Goal: Connect with others: Connect with others

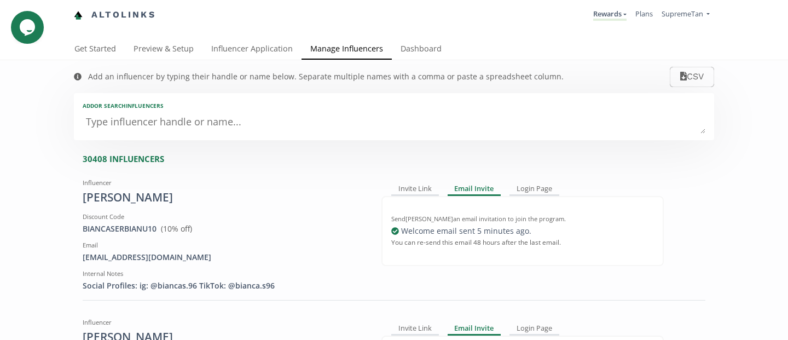
click at [106, 111] on div "Add or search INFLUENCERS" at bounding box center [394, 116] width 640 height 47
click at [111, 122] on textarea at bounding box center [394, 123] width 623 height 22
paste textarea "[EMAIL_ADDRESS][DOMAIN_NAME]"
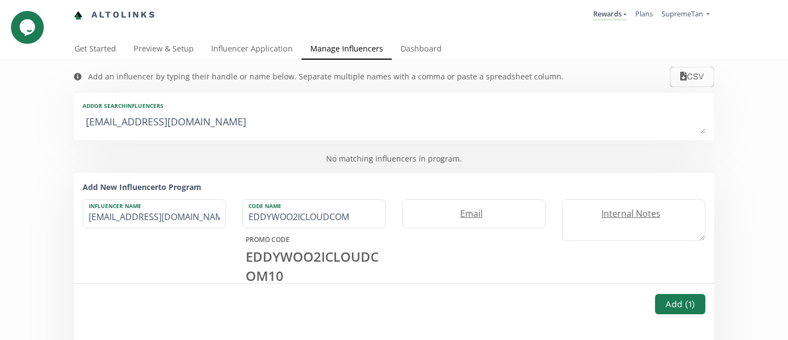
type textarea "[EMAIL_ADDRESS][DOMAIN_NAME]"
type input "[EMAIL_ADDRESS][DOMAIN_NAME]"
type input "EDDYWOO2ICLOUDCO"
type textarea "Eddywoo2@icloud.c"
type input "Eddywoo2@icloud.c"
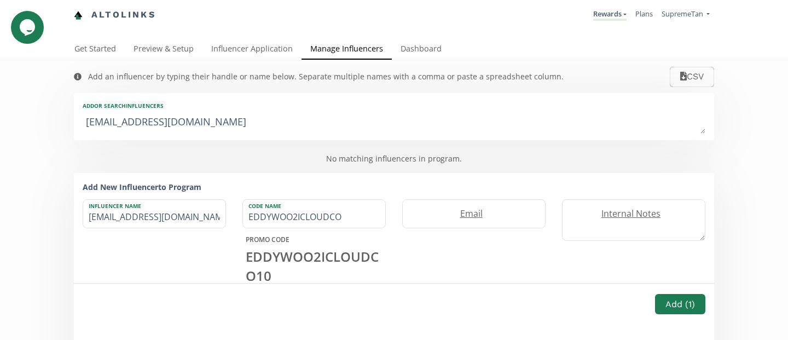
type input "EDDYWOO2ICLOUDC"
type textarea "[EMAIL_ADDRESS]."
type input "[EMAIL_ADDRESS]."
type input "EDDYWOO2ICLOUD"
type textarea "[EMAIL_ADDRESS]"
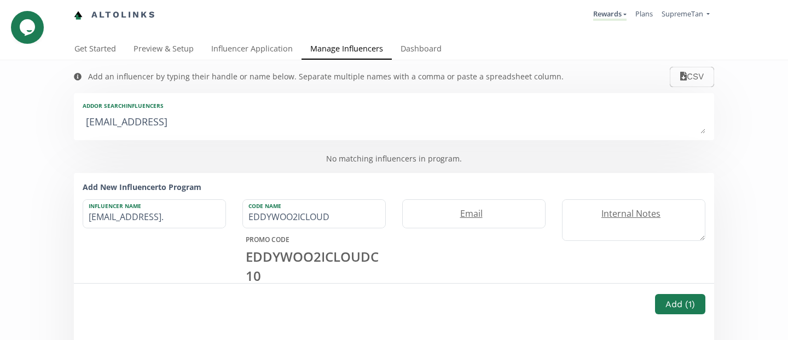
type input "[EMAIL_ADDRESS]"
type textarea "Eddywoo2@iclou"
type input "Eddywoo2@iclou"
type input "EDDYWOO2ICLOU"
type textarea "Eddywoo2@iclo"
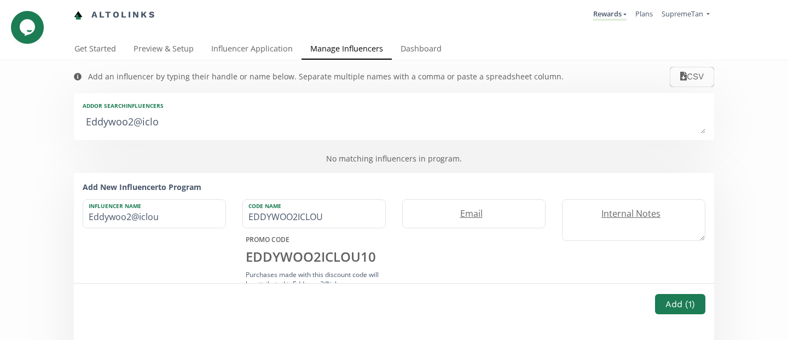
type input "Eddywoo2@iclo"
type input "EDDYWOO2ICLO"
type textarea "Eddywoo2@icl"
type input "Eddywoo2@icl"
type input "EDDYWOO2ICL"
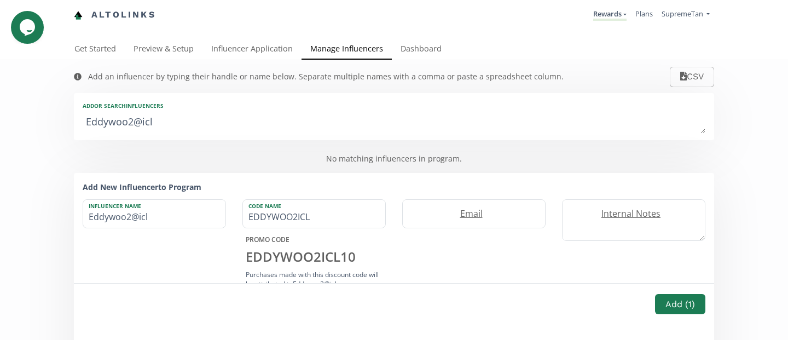
type textarea "Eddywoo2@ic"
type input "Eddywoo2@ic"
type input "EDDYWOO2IC"
type textarea "Eddywoo2@i"
type input "Eddywoo2@i"
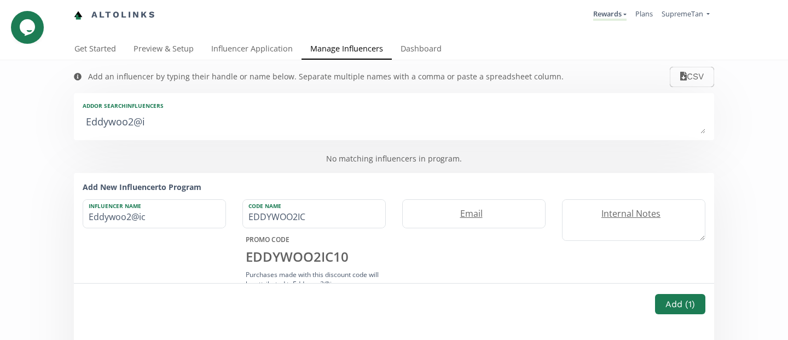
type input "EDDYWOO2I"
type textarea "Eddywoo2@"
type input "Eddywoo2@"
type input "EDDYWOO"
type textarea "Eddywoo2"
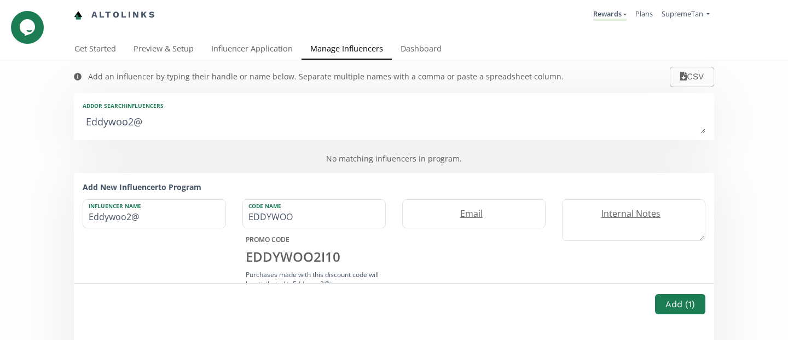
type input "Eddywoo2"
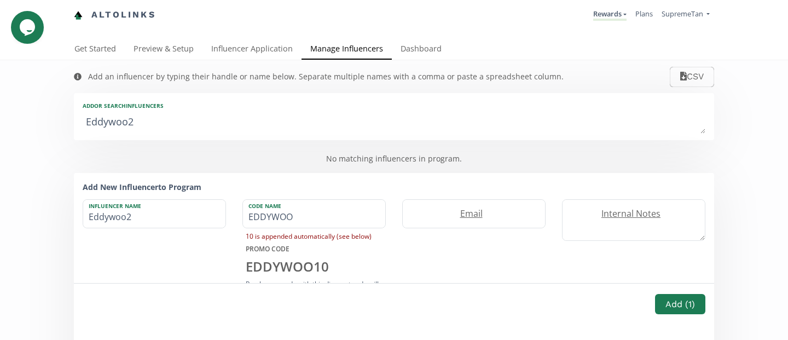
type textarea "Eddywoo"
type input "Eddywoo"
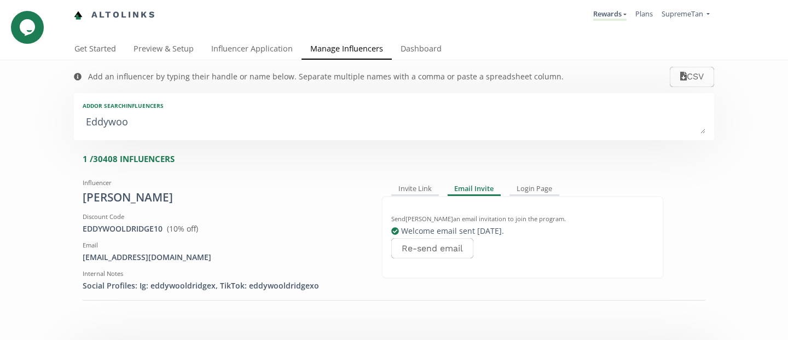
type textarea "Eddywo"
type input "Eddywo"
type input "EDDYWO"
type textarea "Eddyw"
type input "Eddyw"
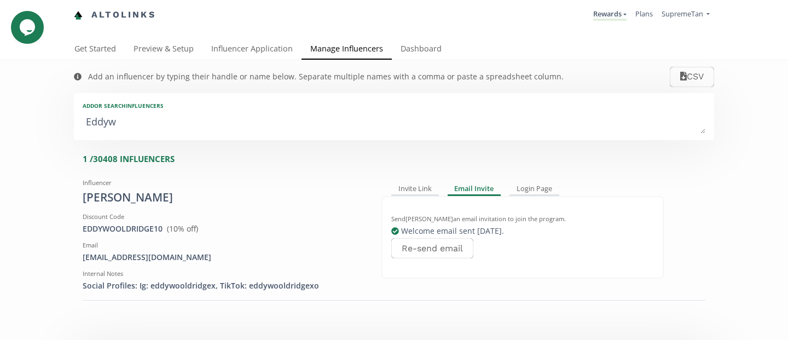
type input "EDDYW"
type textarea "Eddyw"
click at [421, 190] on div "Invite Link" at bounding box center [415, 189] width 48 height 13
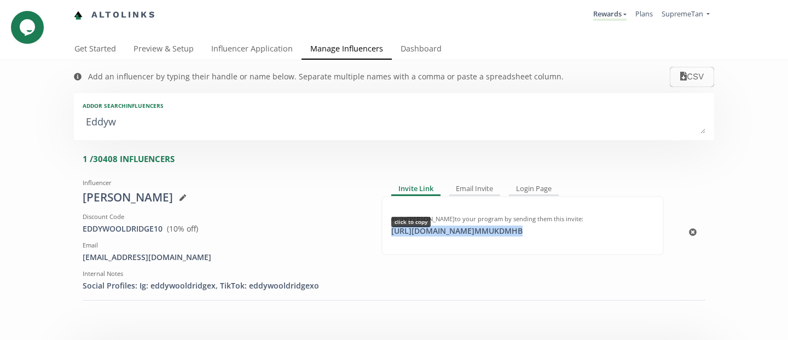
click at [414, 233] on div "[URL][DOMAIN_NAME] MMUKDMHB click to copy" at bounding box center [457, 230] width 144 height 11
copy div "[URL][DOMAIN_NAME] MMUKDMHB"
click at [436, 233] on div "[URL][DOMAIN_NAME] MMUKDMHB click to copy" at bounding box center [457, 230] width 144 height 11
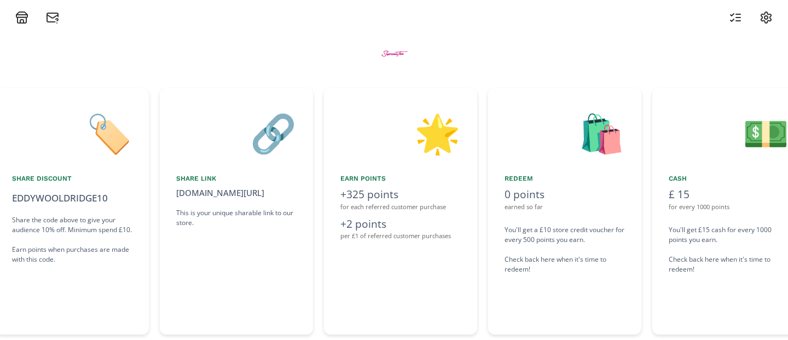
scroll to position [0, 657]
